Goal: Entertainment & Leisure: Browse casually

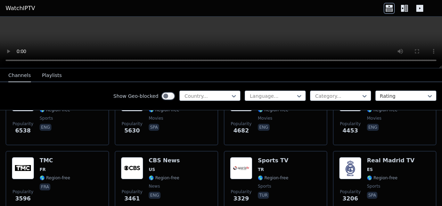
scroll to position [205, 0]
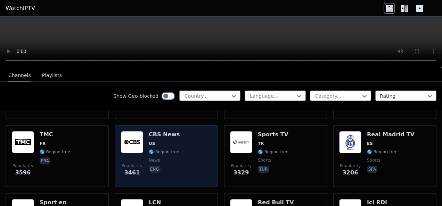
click at [185, 137] on div "Popularity 3461 CBS News US 🌎 Region-free news eng" at bounding box center [166, 156] width 91 height 50
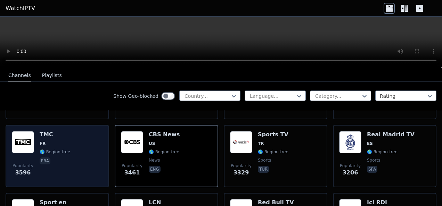
click at [73, 138] on div "Popularity 3596 TMC FR 🌎 Region-free fra" at bounding box center [57, 156] width 91 height 50
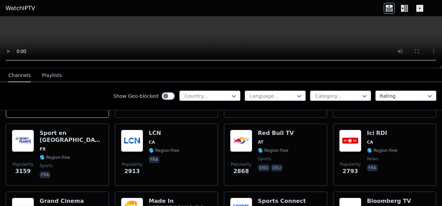
scroll to position [305, 0]
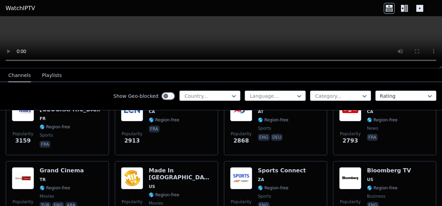
click at [42, 76] on button "Playlists" at bounding box center [52, 75] width 20 height 13
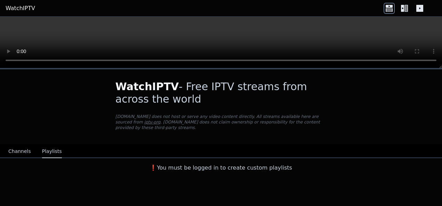
scroll to position [0, 0]
click at [22, 146] on button "Channels" at bounding box center [19, 151] width 23 height 13
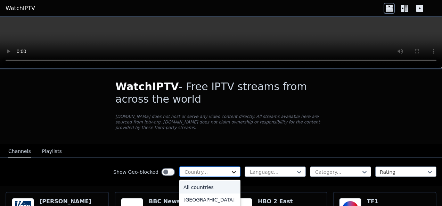
click at [230, 169] on icon at bounding box center [233, 172] width 7 height 7
type input "******"
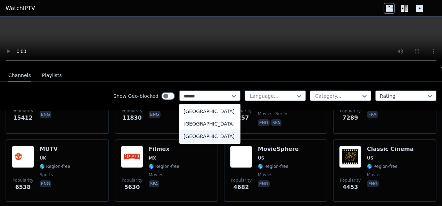
scroll to position [165, 0]
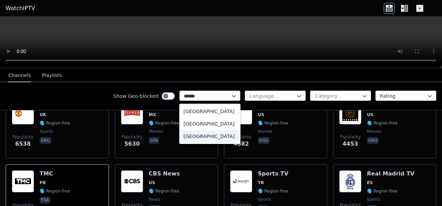
click at [204, 137] on div "[GEOGRAPHIC_DATA]" at bounding box center [209, 136] width 61 height 13
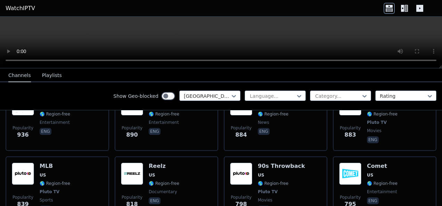
scroll to position [598, 0]
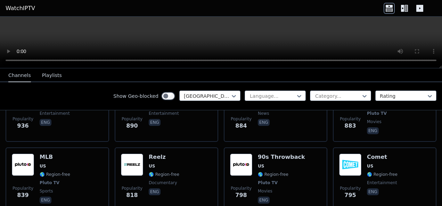
click at [351, 89] on div "Show Geo-blocked option [GEOGRAPHIC_DATA], selected. [GEOGRAPHIC_DATA] Language…" at bounding box center [221, 96] width 442 height 28
click at [354, 95] on div at bounding box center [337, 96] width 47 height 7
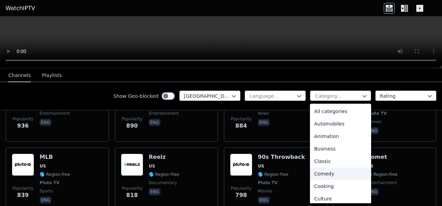
click at [330, 173] on div "Comedy" at bounding box center [340, 174] width 61 height 13
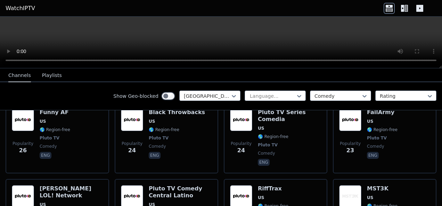
scroll to position [774, 0]
